Goal: Book appointment/travel/reservation

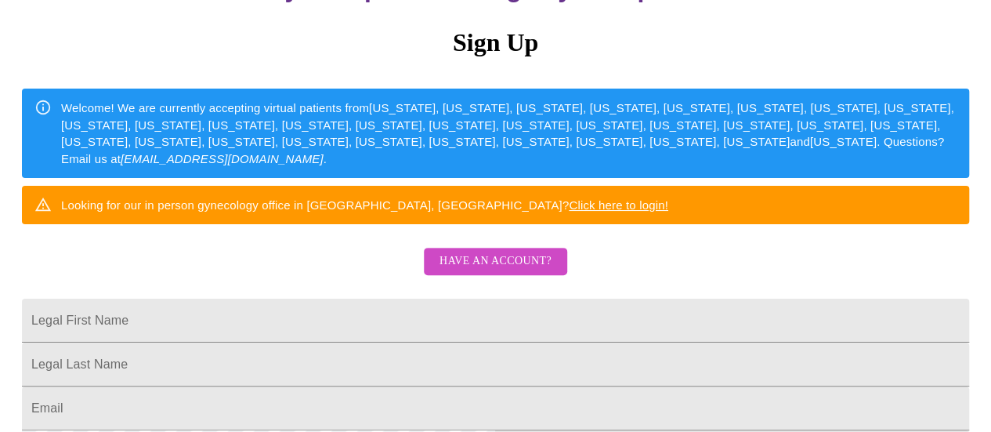
scroll to position [157, 0]
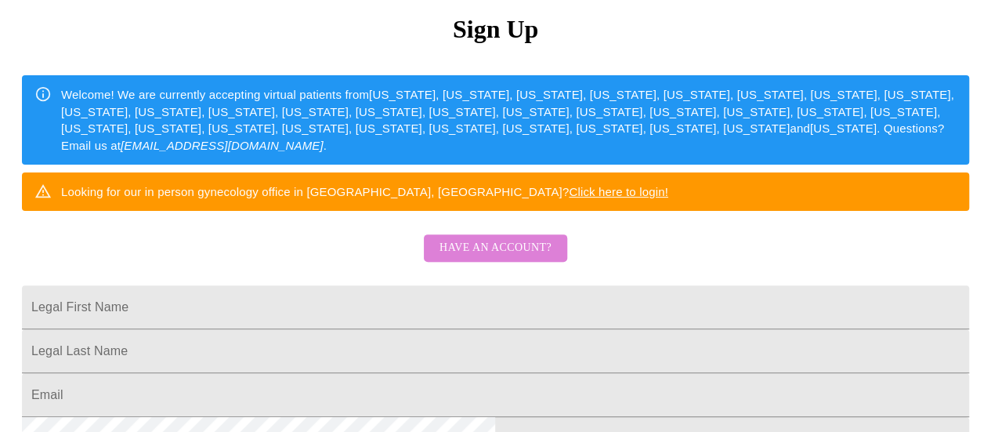
click at [511, 258] on span "Have an account?" at bounding box center [496, 248] width 112 height 20
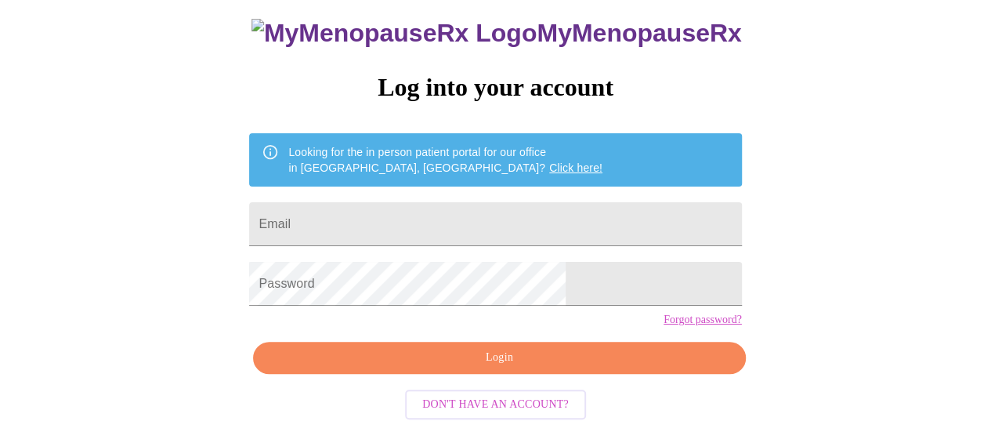
scroll to position [120, 0]
click at [458, 202] on input "Email" at bounding box center [495, 224] width 492 height 44
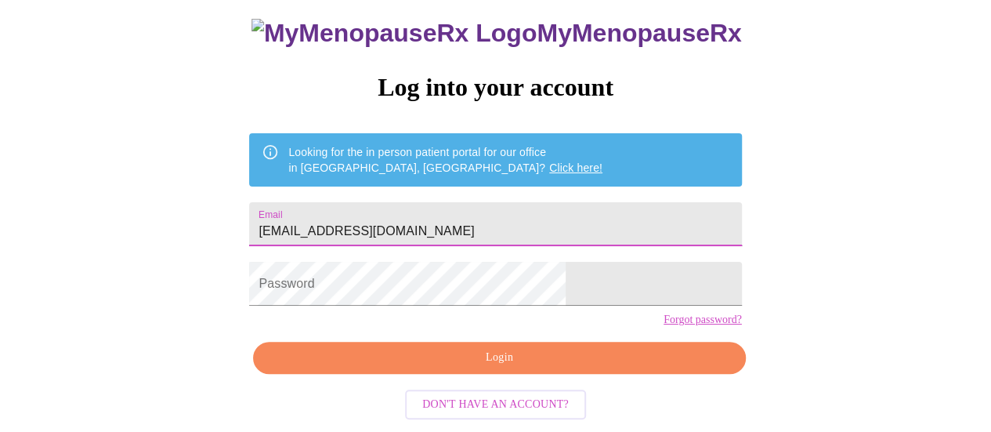
type input "[EMAIL_ADDRESS][DOMAIN_NAME]"
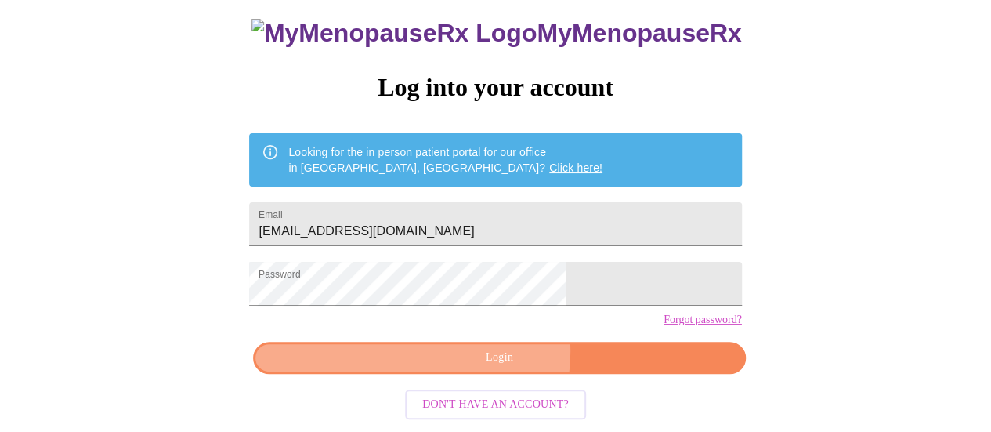
click at [488, 357] on span "Login" at bounding box center [499, 358] width 456 height 20
click at [508, 367] on span "Login" at bounding box center [499, 358] width 456 height 20
click at [496, 357] on span "Login" at bounding box center [499, 358] width 456 height 20
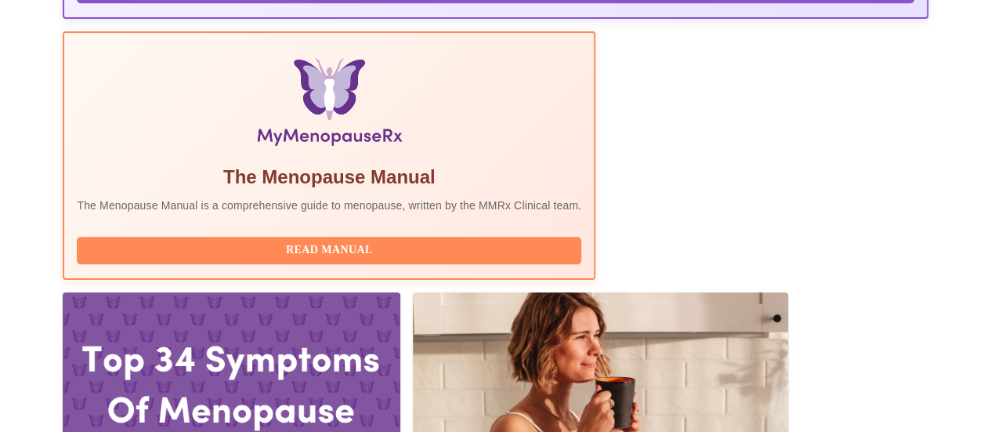
scroll to position [495, 0]
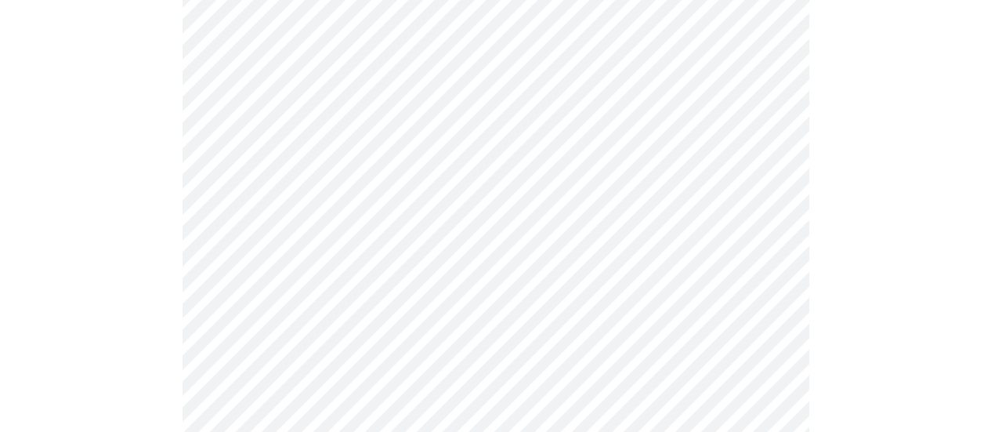
scroll to position [807, 0]
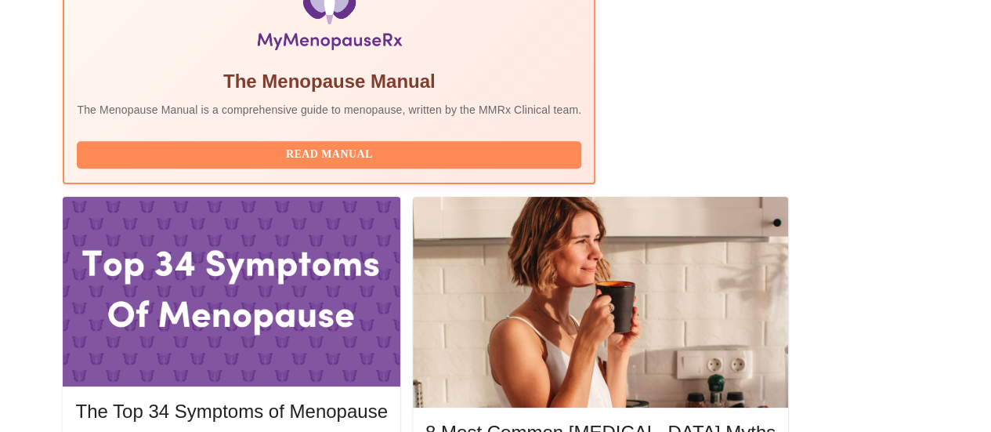
scroll to position [556, 0]
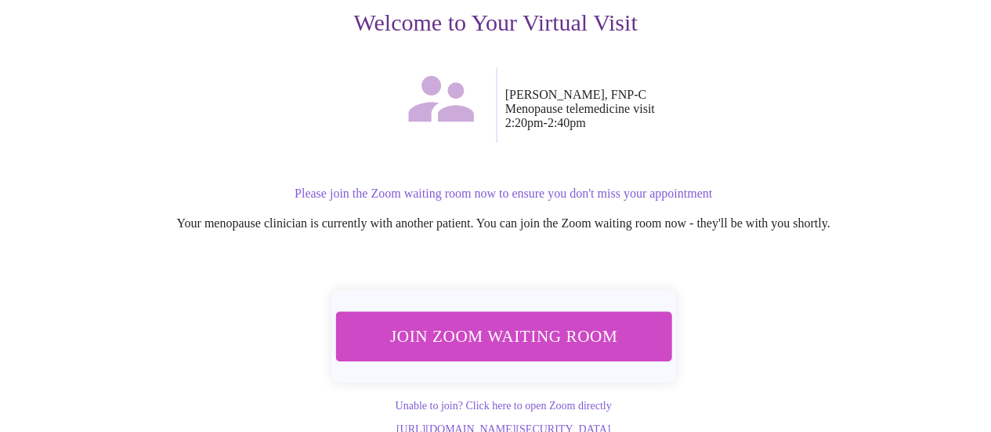
scroll to position [221, 0]
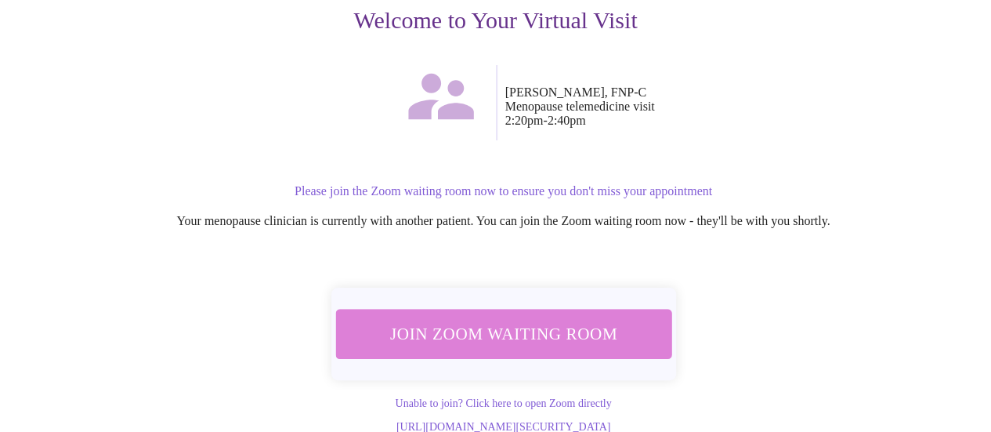
click at [585, 319] on span "Join Zoom Waiting Room" at bounding box center [503, 333] width 295 height 29
